Goal: Submit feedback/report problem

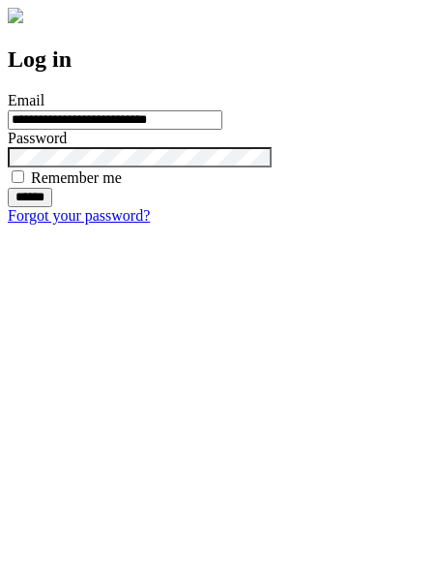
click at [52, 207] on input "******" at bounding box center [30, 197] width 45 height 19
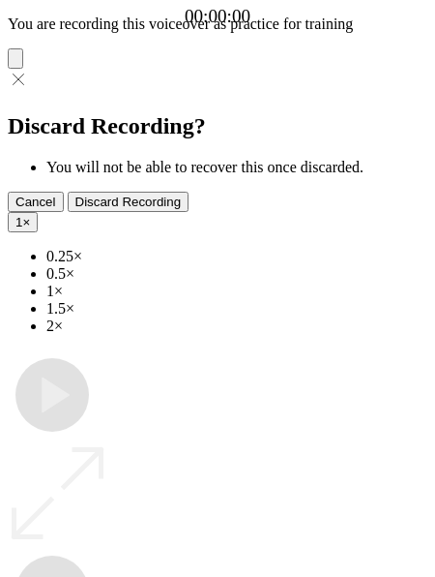
type input "**********"
